Goal: Transaction & Acquisition: Purchase product/service

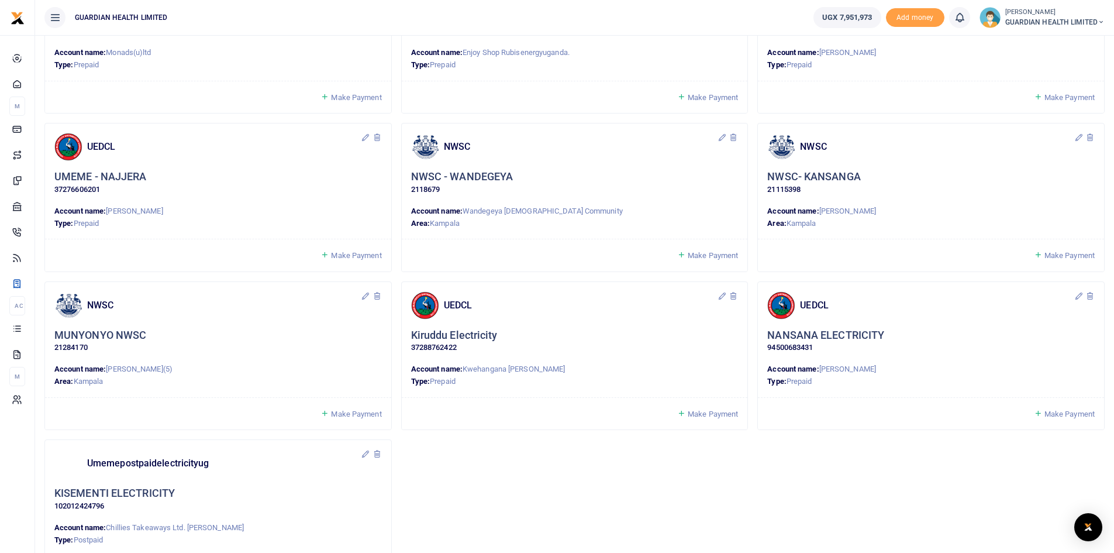
scroll to position [1023, 0]
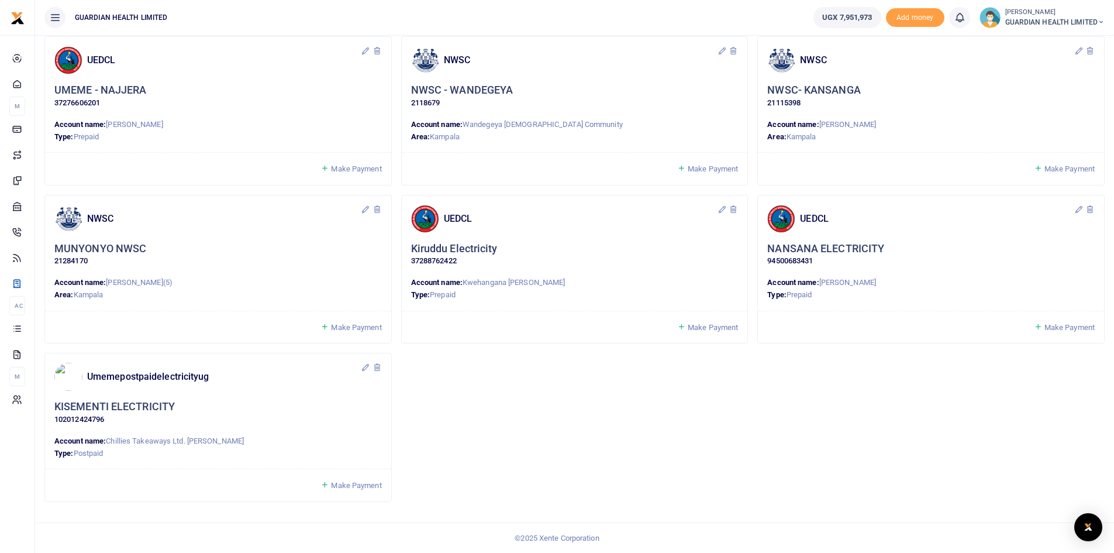
click at [356, 481] on span "Make Payment" at bounding box center [356, 485] width 50 height 9
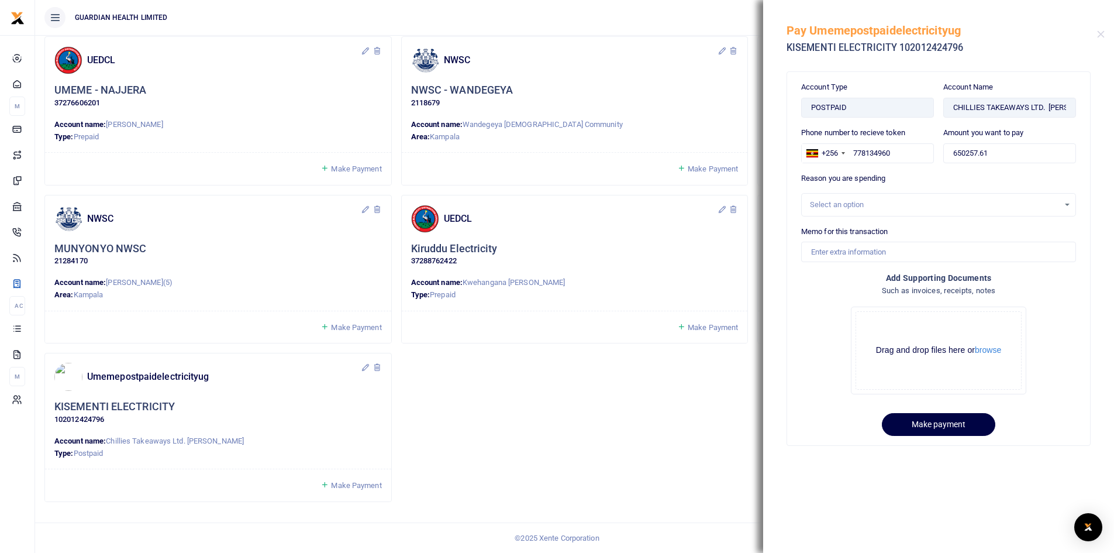
click at [859, 206] on div "Select an option" at bounding box center [934, 205] width 249 height 12
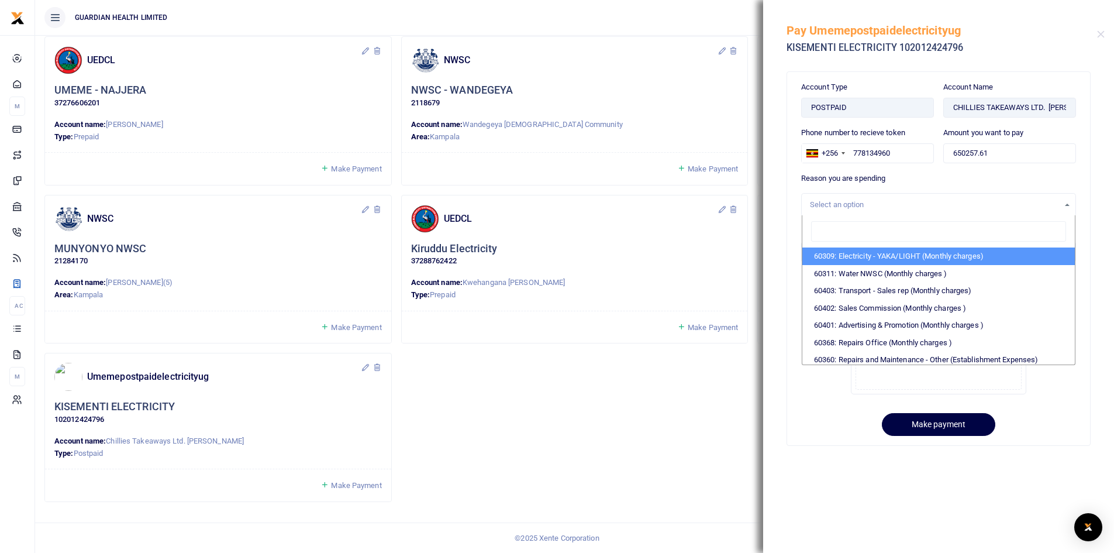
click at [853, 256] on li "60309: Electricity - YAKA/LIGHT (Monthly charges)" at bounding box center [938, 256] width 273 height 18
select select "5374"
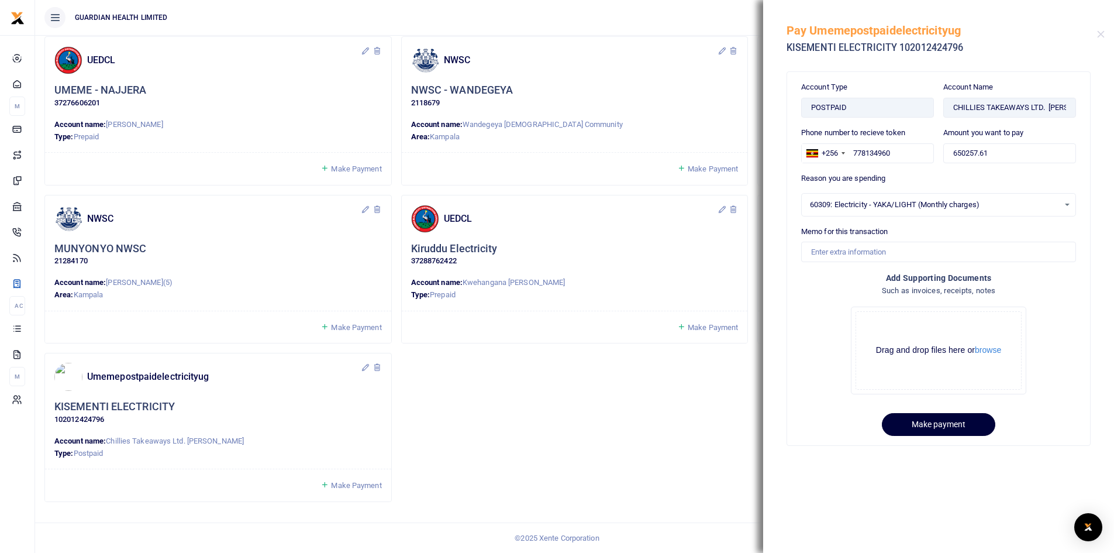
click at [933, 426] on button "Make payment" at bounding box center [938, 424] width 113 height 23
click at [835, 248] on input "Memo for this transaction" at bounding box center [938, 252] width 275 height 20
drag, startPoint x: 844, startPoint y: 251, endPoint x: 789, endPoint y: 253, distance: 55.0
click at [789, 253] on div "Account Type POSTPAID Account Name CHILLIES TAKEAWAYS LTD. [PERSON_NAME] Phone …" at bounding box center [938, 258] width 303 height 372
type input "Kisementi Electricity for August"
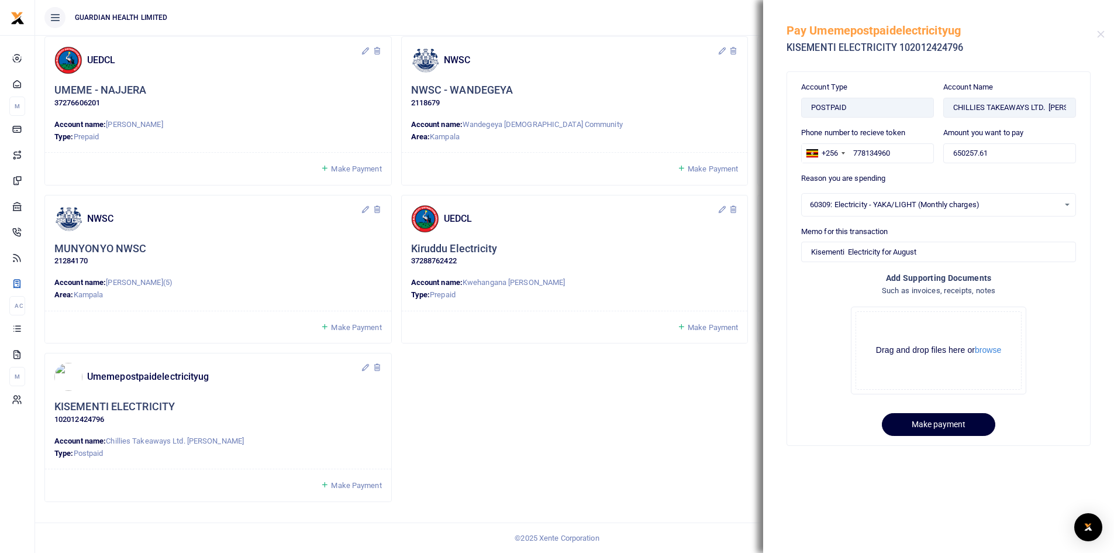
click at [954, 425] on button "Make payment" at bounding box center [938, 424] width 113 height 23
click at [679, 40] on div "NWSC NWSC - WANDEGEYA 2118679 Account name: Wandegeya [DEMOGRAPHIC_DATA] Commun…" at bounding box center [575, 94] width 346 height 115
click at [1101, 33] on button "Close" at bounding box center [1101, 34] width 8 height 8
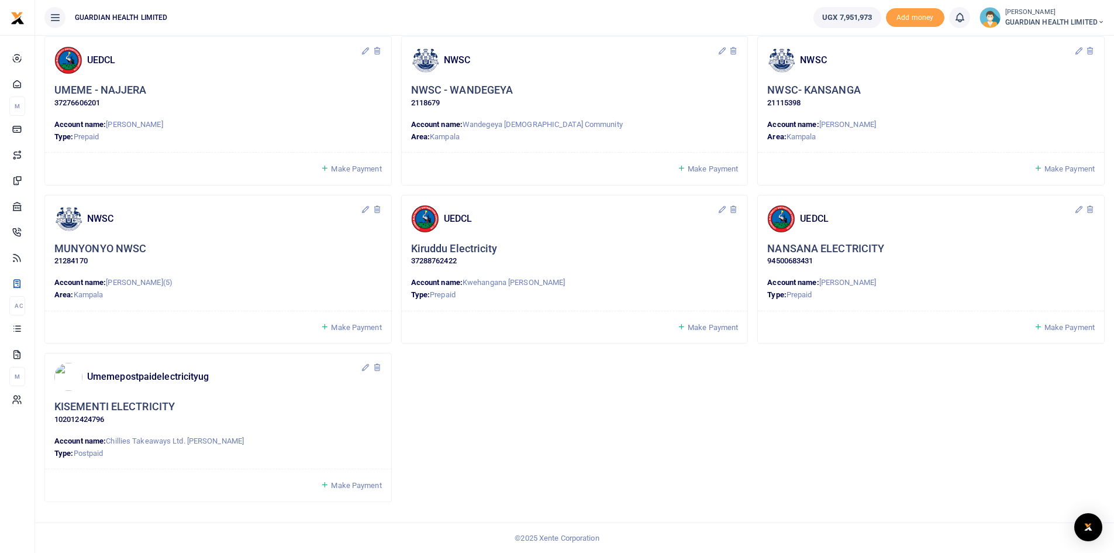
click at [349, 327] on span "Make Payment" at bounding box center [356, 327] width 50 height 9
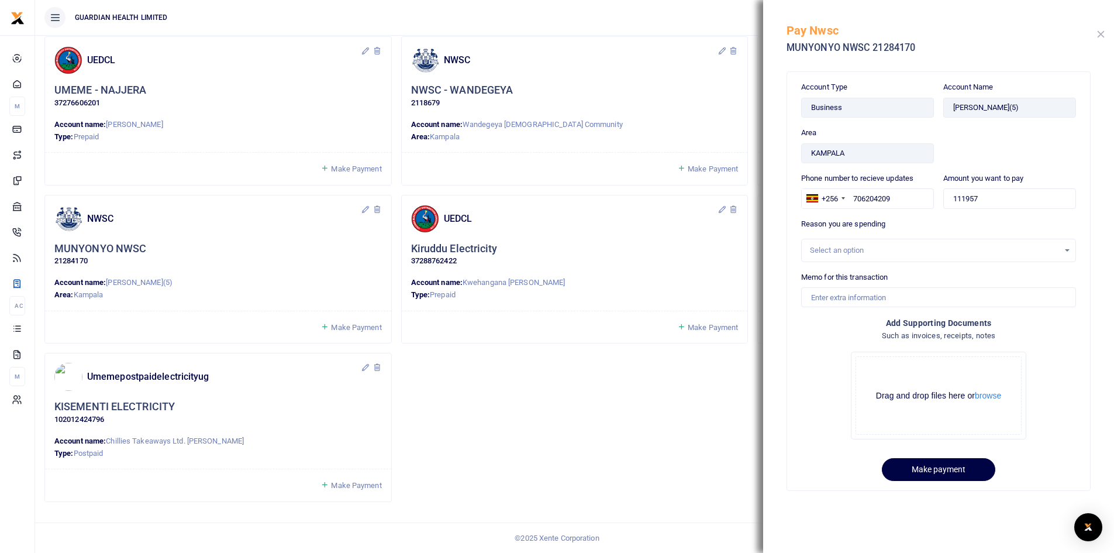
click at [1103, 32] on button "Close" at bounding box center [1101, 34] width 8 height 8
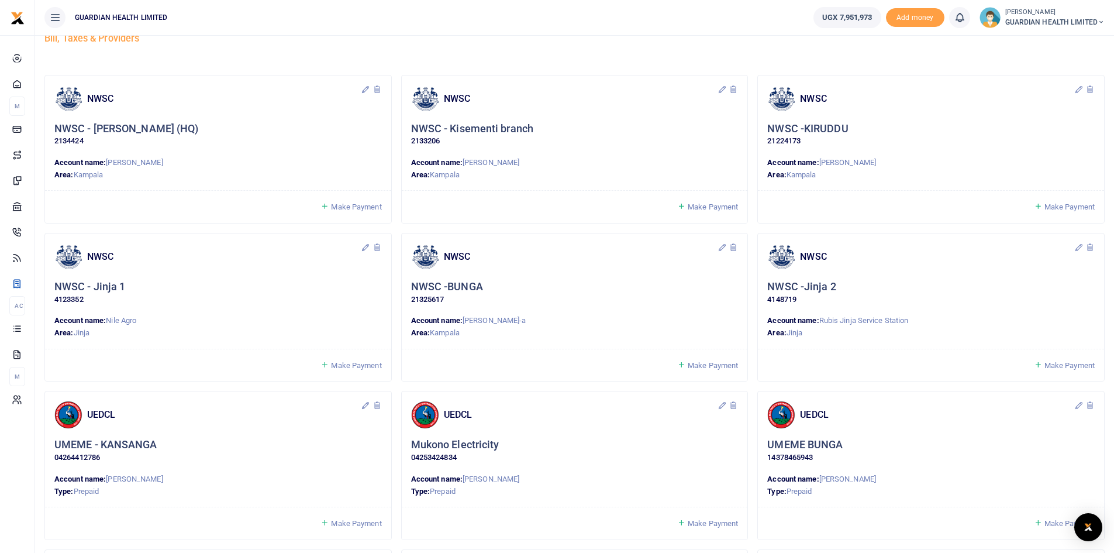
scroll to position [29, 0]
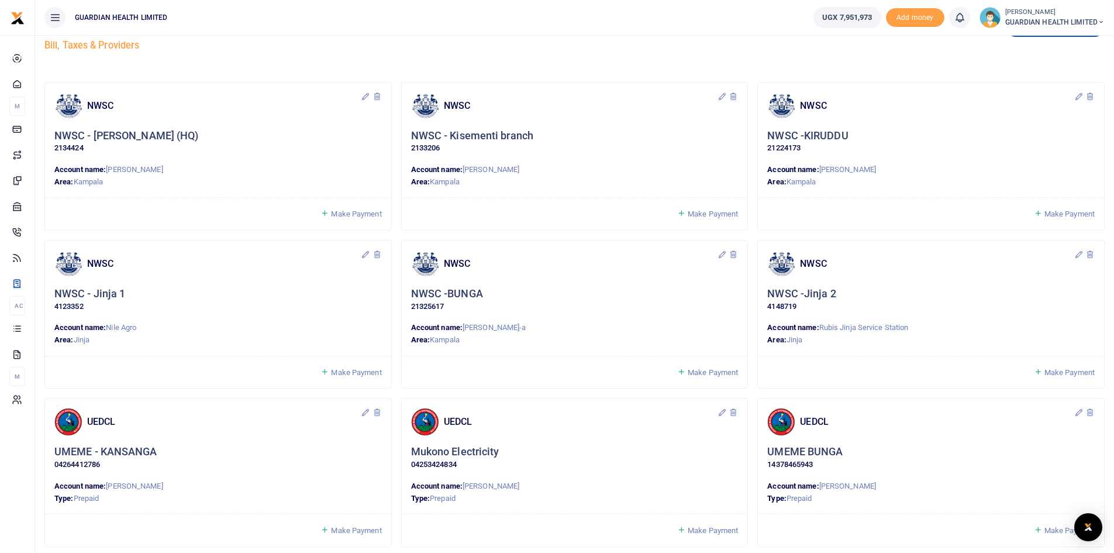
click at [705, 215] on span "Make Payment" at bounding box center [713, 213] width 50 height 9
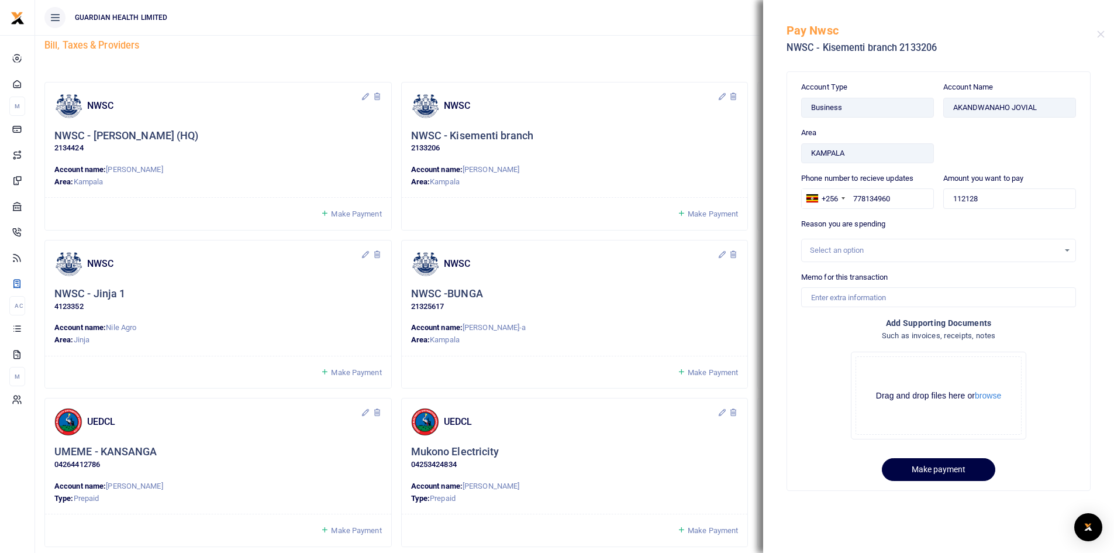
click at [843, 249] on div "Select an option" at bounding box center [934, 250] width 249 height 12
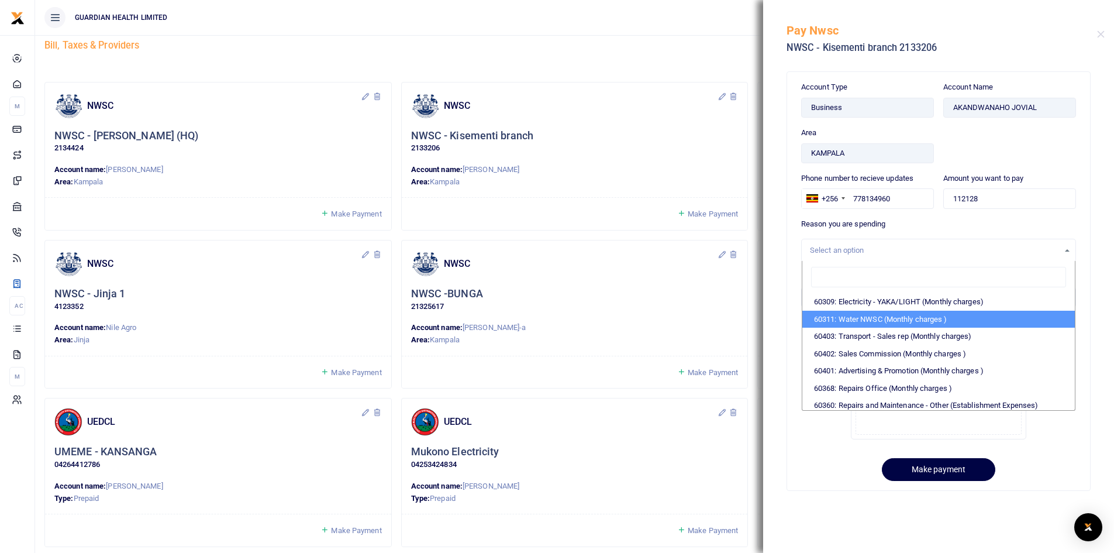
click at [864, 321] on li "60311: Water NWSC (Monthly charges )" at bounding box center [938, 320] width 273 height 18
select select "5375"
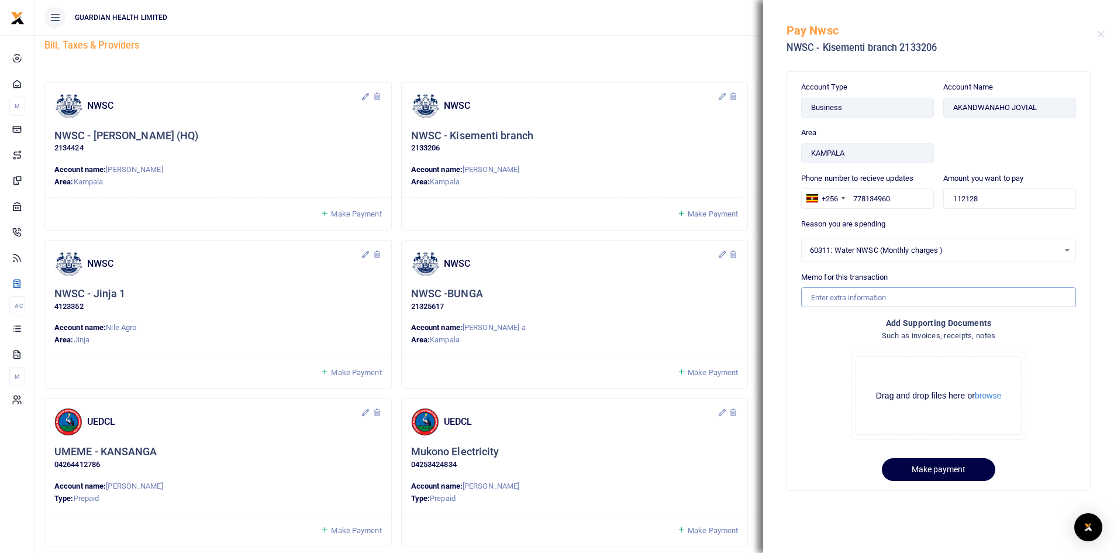
click at [818, 295] on input "Memo for this transaction" at bounding box center [938, 297] width 275 height 20
type input "Kisementi water for August"
click at [939, 468] on button "Make payment" at bounding box center [938, 469] width 113 height 23
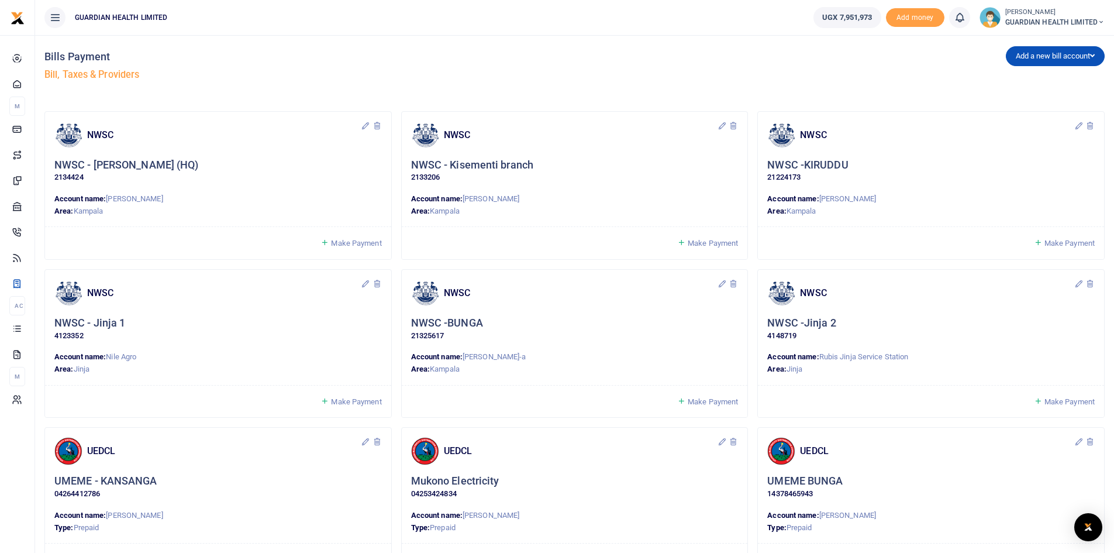
click at [357, 247] on span "Make Payment" at bounding box center [356, 243] width 50 height 9
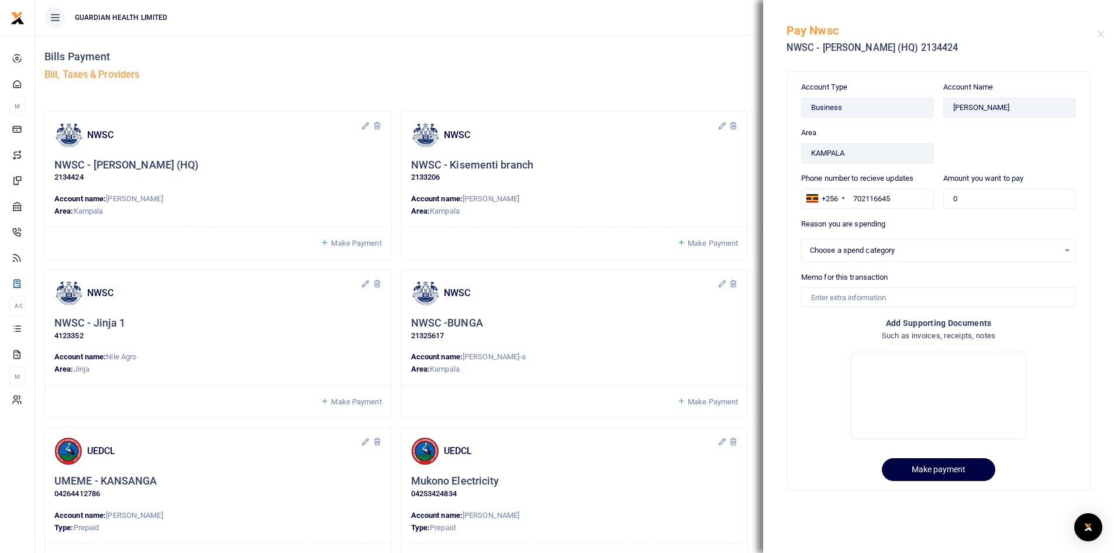
select select
